Goal: Information Seeking & Learning: Learn about a topic

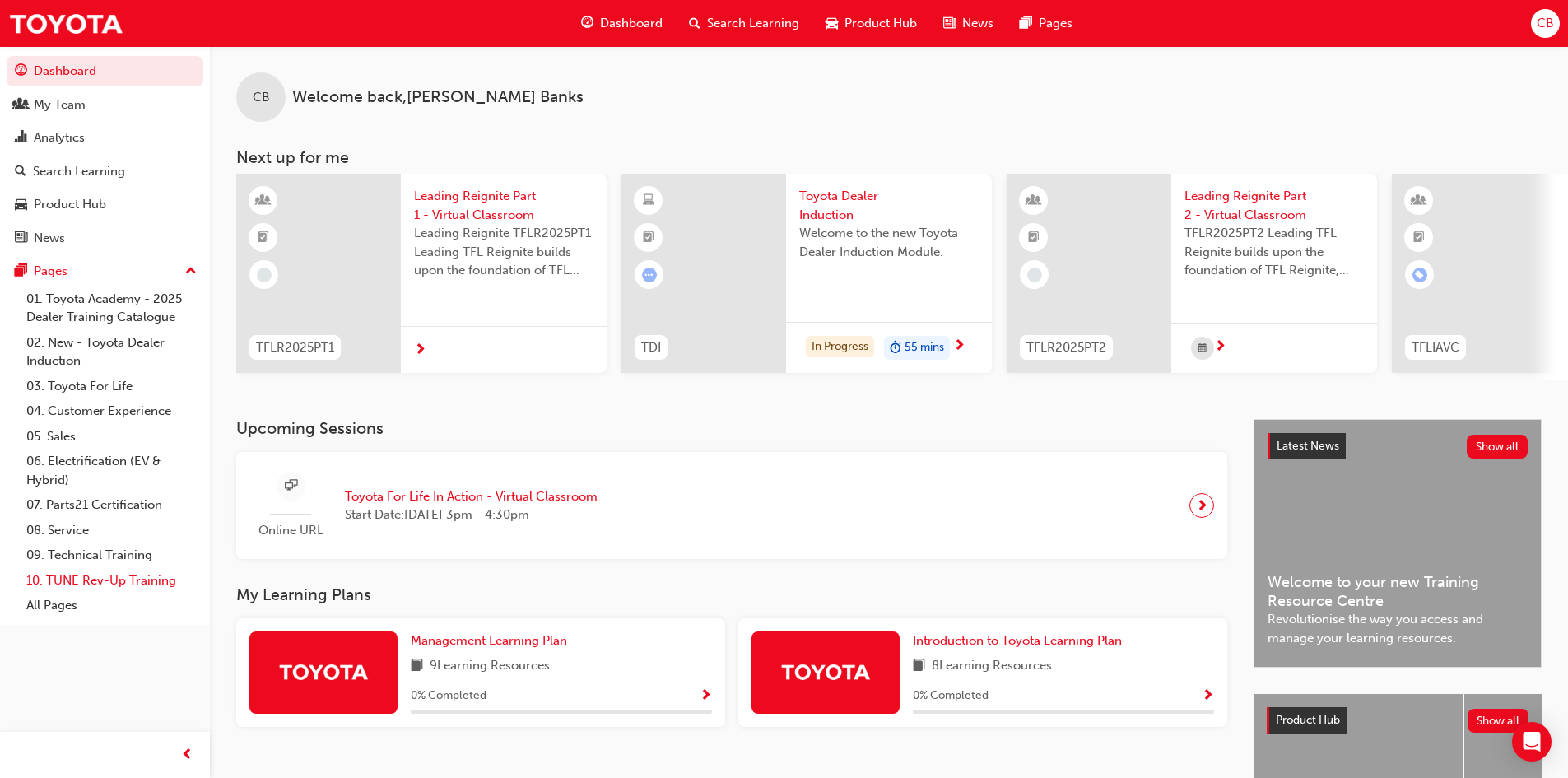
click at [76, 578] on link "10. TUNE Rev-Up Training" at bounding box center [111, 581] width 183 height 26
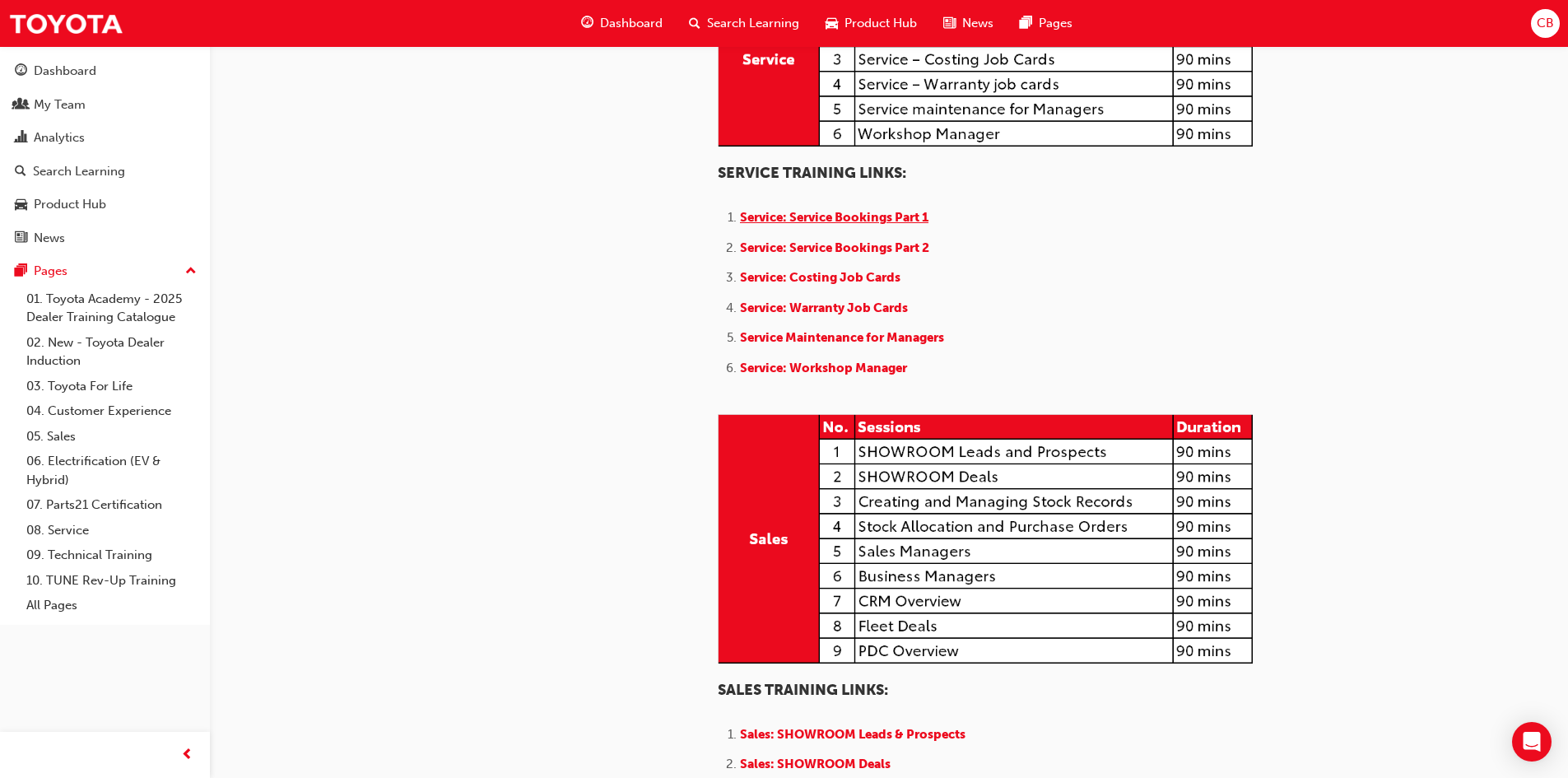
scroll to position [1153, 0]
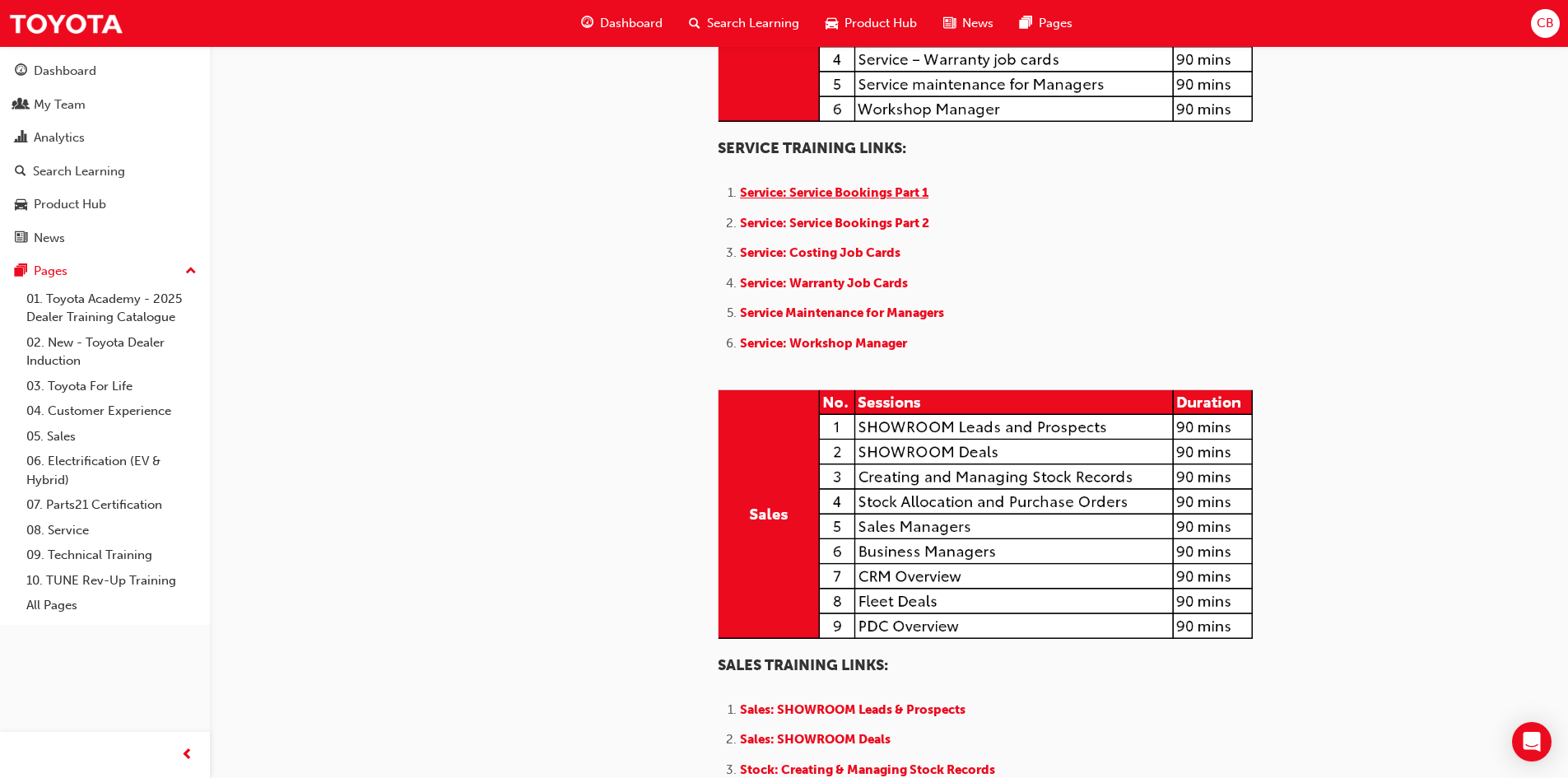
click at [831, 200] on span "Service: Service Bookings Part 1" at bounding box center [834, 192] width 188 height 15
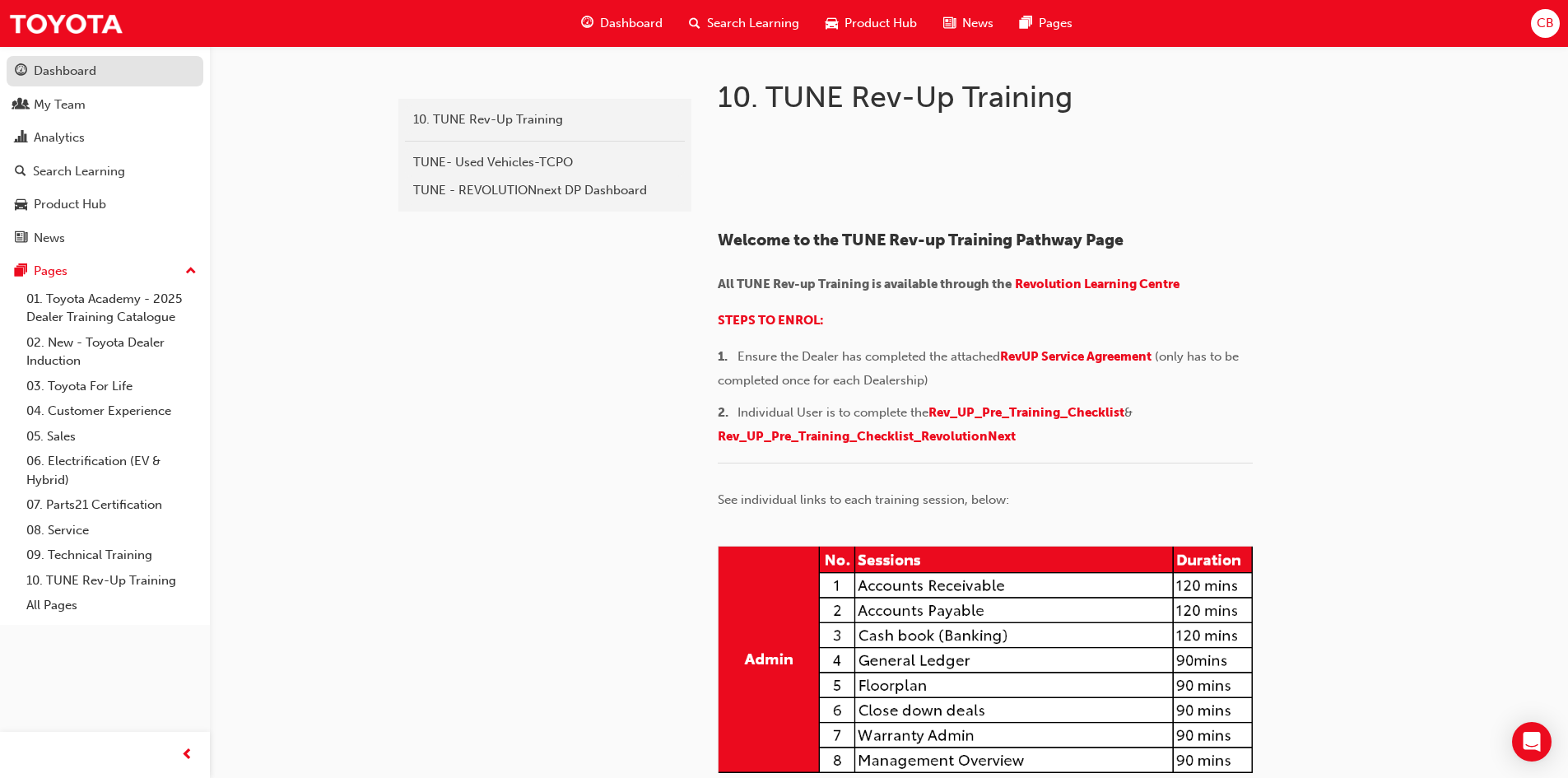
click at [67, 69] on div "Dashboard" at bounding box center [65, 71] width 63 height 19
